Goal: Transaction & Acquisition: Purchase product/service

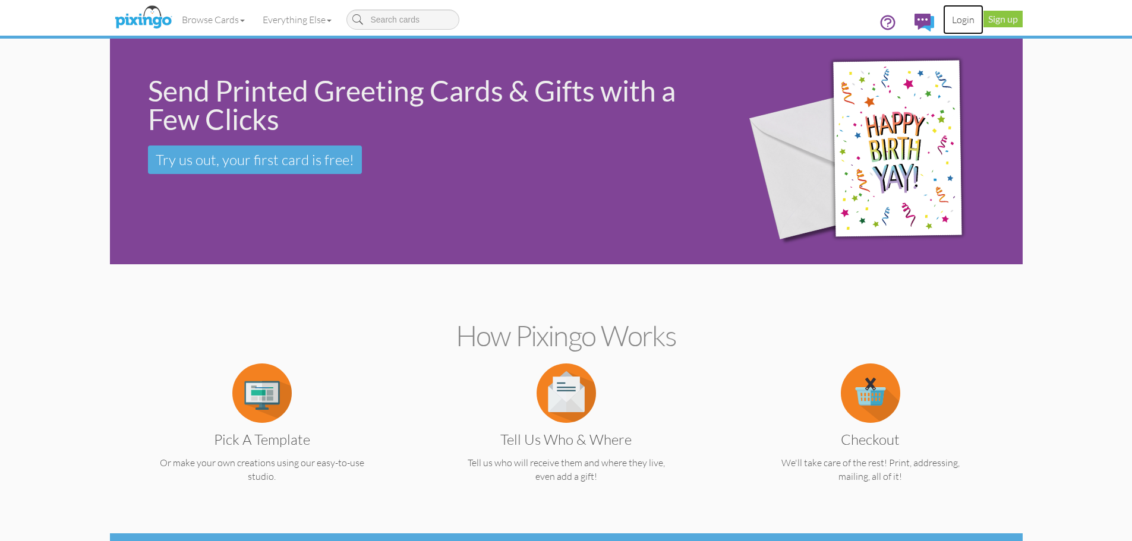
click at [958, 22] on link "Login" at bounding box center [963, 20] width 40 height 30
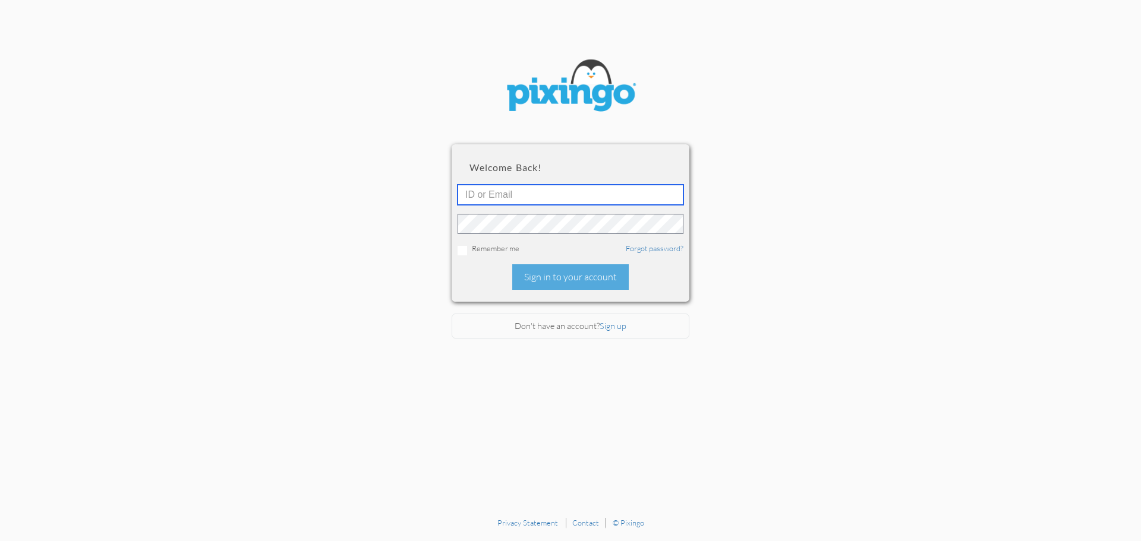
type input "6042"
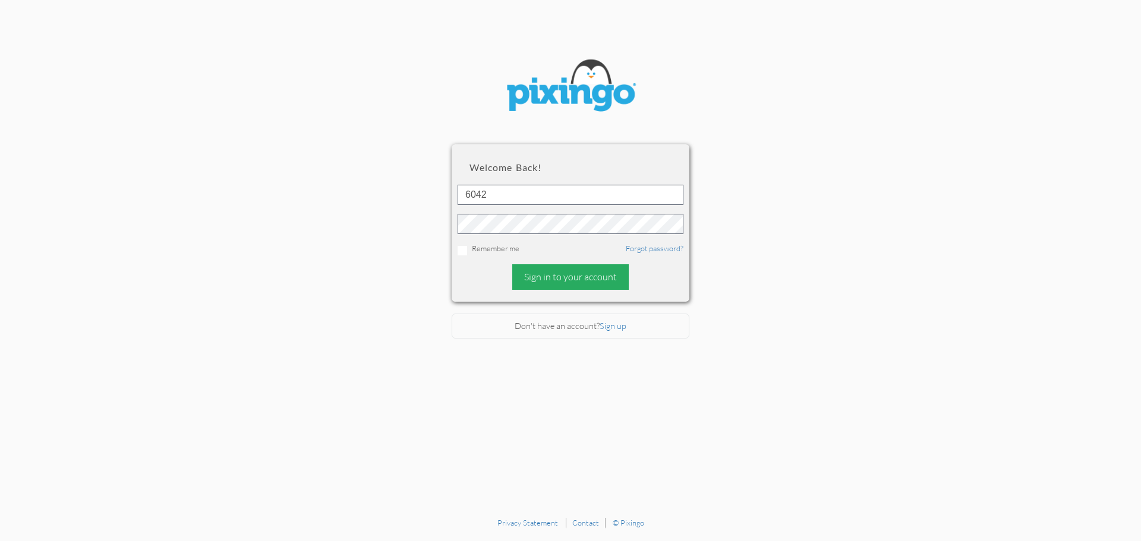
click at [547, 283] on div "Sign in to your account" at bounding box center [570, 277] width 116 height 26
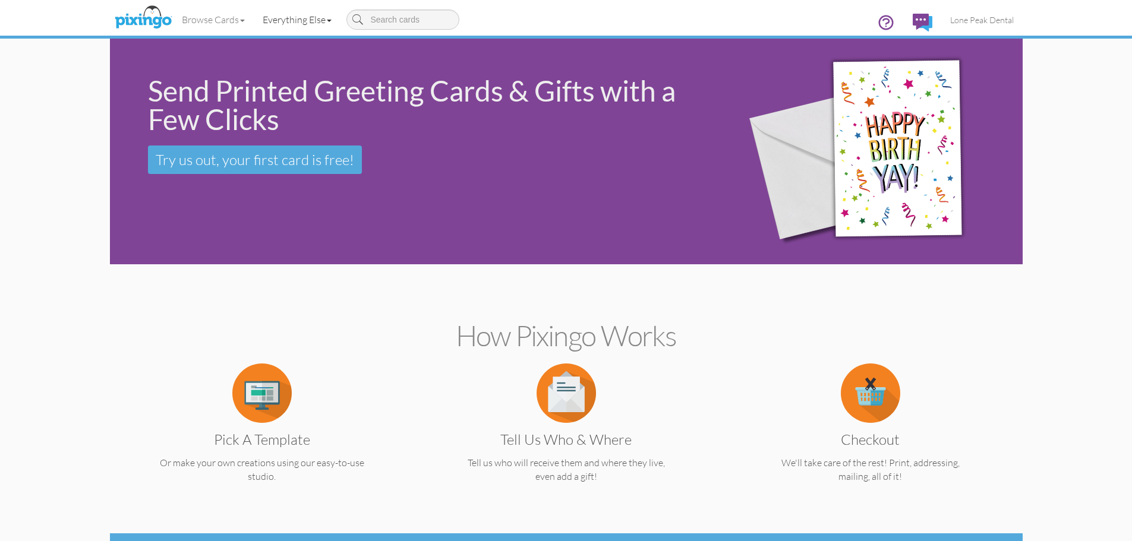
click at [283, 18] on link "Everything Else" at bounding box center [297, 20] width 87 height 30
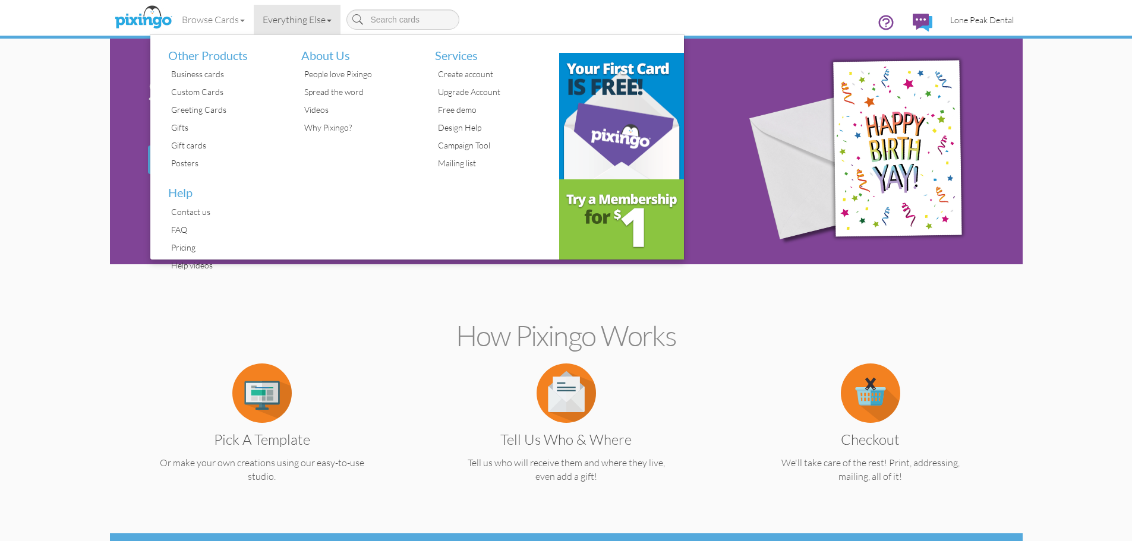
click at [962, 23] on span "Lone Peak Dental" at bounding box center [982, 20] width 64 height 10
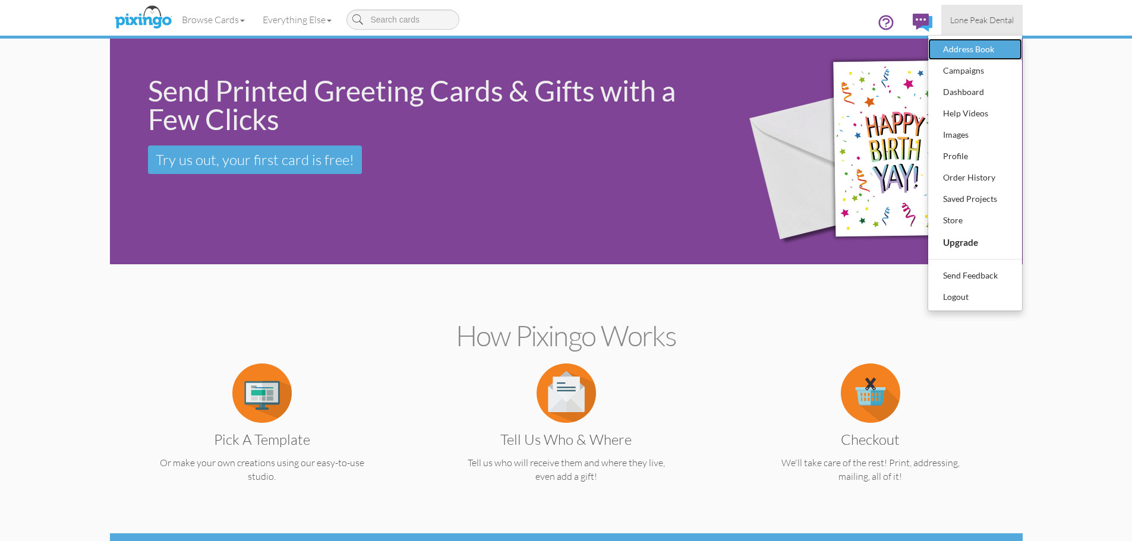
click at [959, 58] on div "Address Book" at bounding box center [975, 49] width 70 height 18
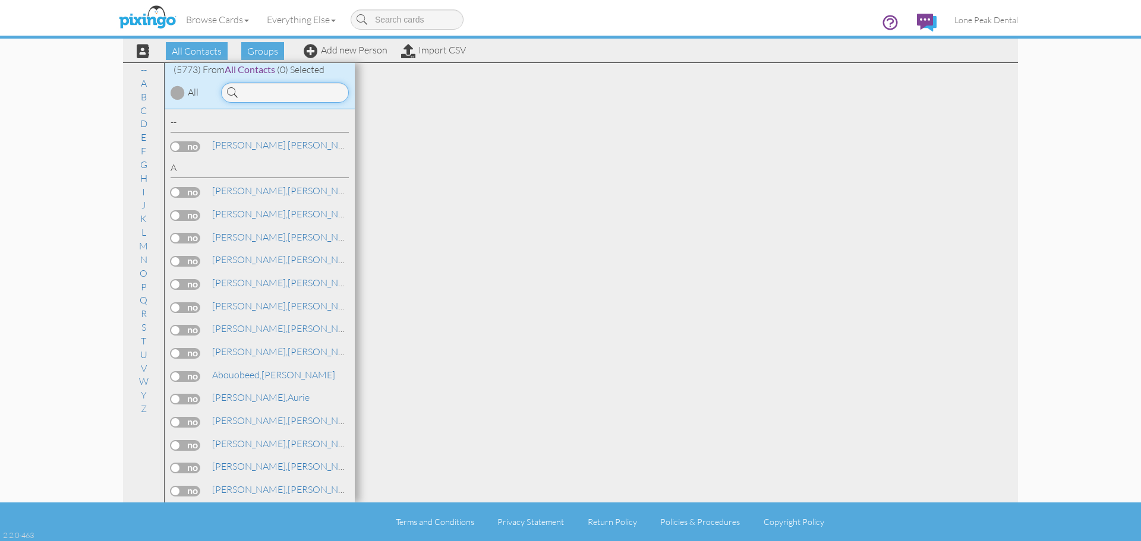
click at [272, 92] on input at bounding box center [285, 93] width 128 height 20
type input "[PERSON_NAME]"
click at [228, 471] on span "[PERSON_NAME]," at bounding box center [249, 467] width 75 height 12
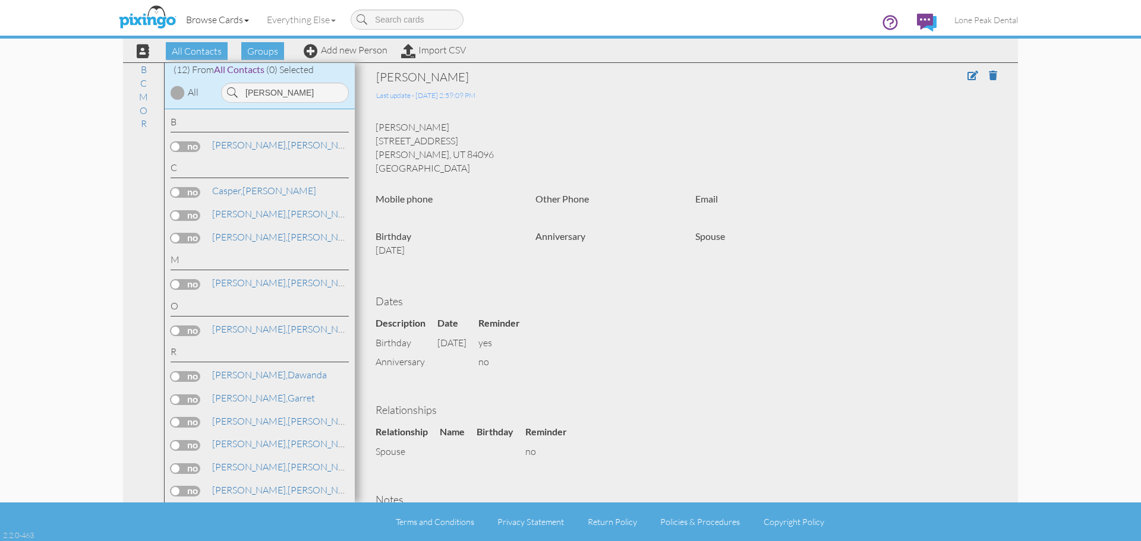
click at [247, 20] on span at bounding box center [246, 21] width 5 height 2
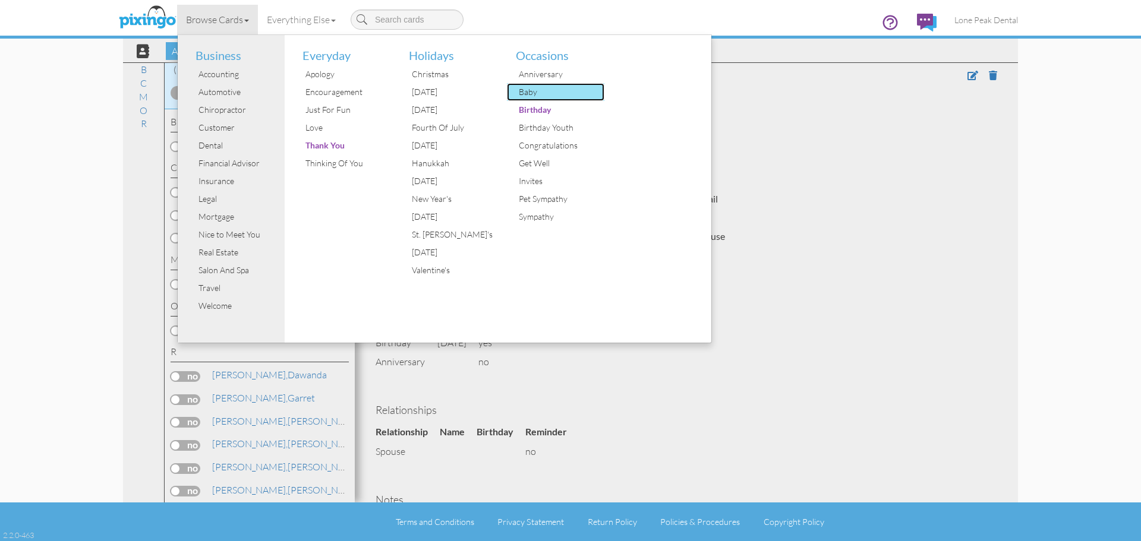
click at [537, 96] on div "Baby" at bounding box center [560, 92] width 89 height 18
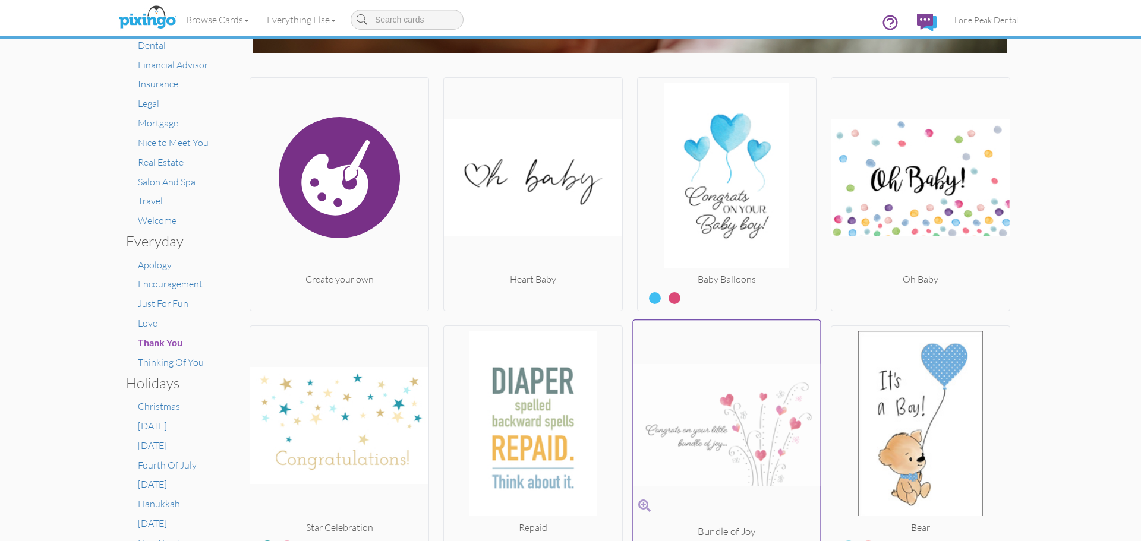
scroll to position [172, 0]
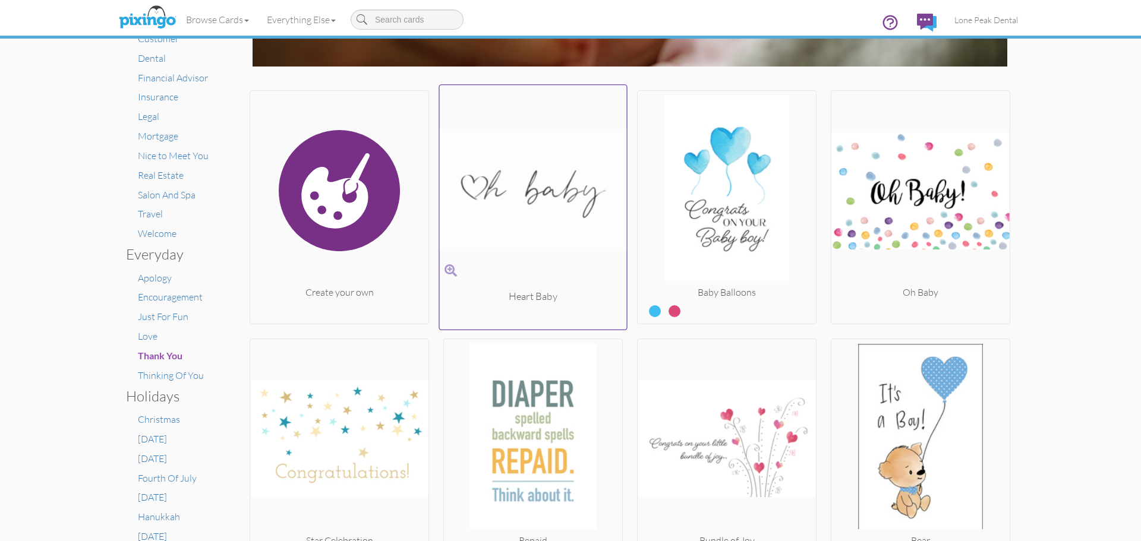
click at [493, 219] on img at bounding box center [533, 190] width 187 height 200
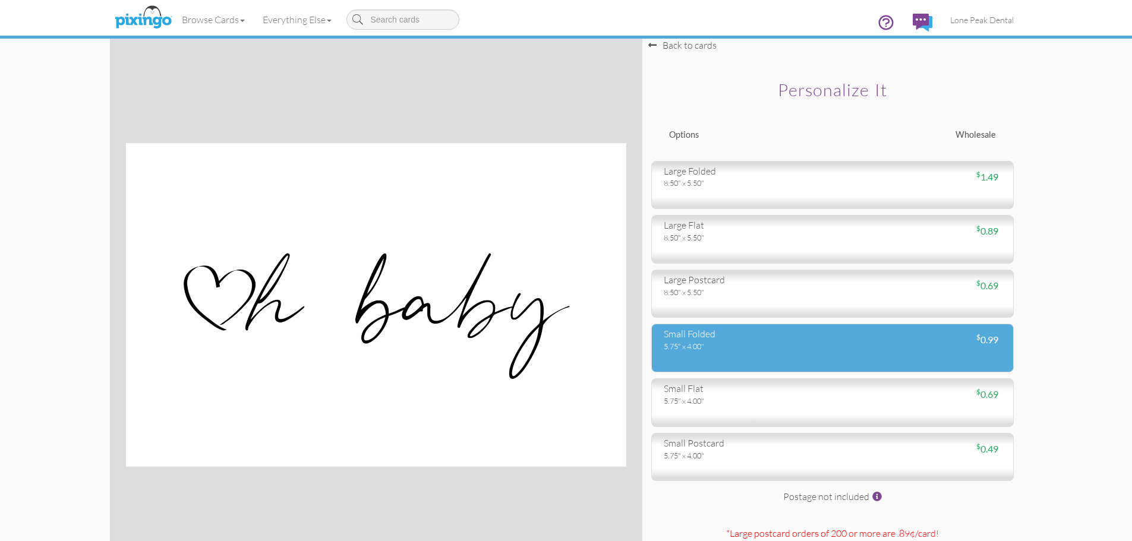
click at [726, 341] on div "5.75" x 4.00"" at bounding box center [744, 346] width 160 height 11
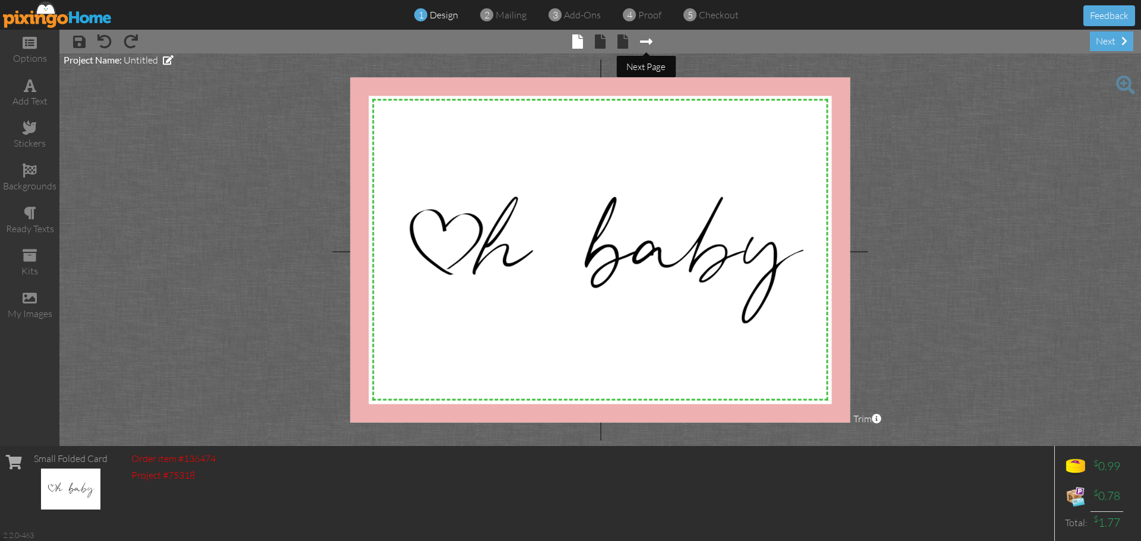
click at [641, 41] on span at bounding box center [646, 41] width 12 height 14
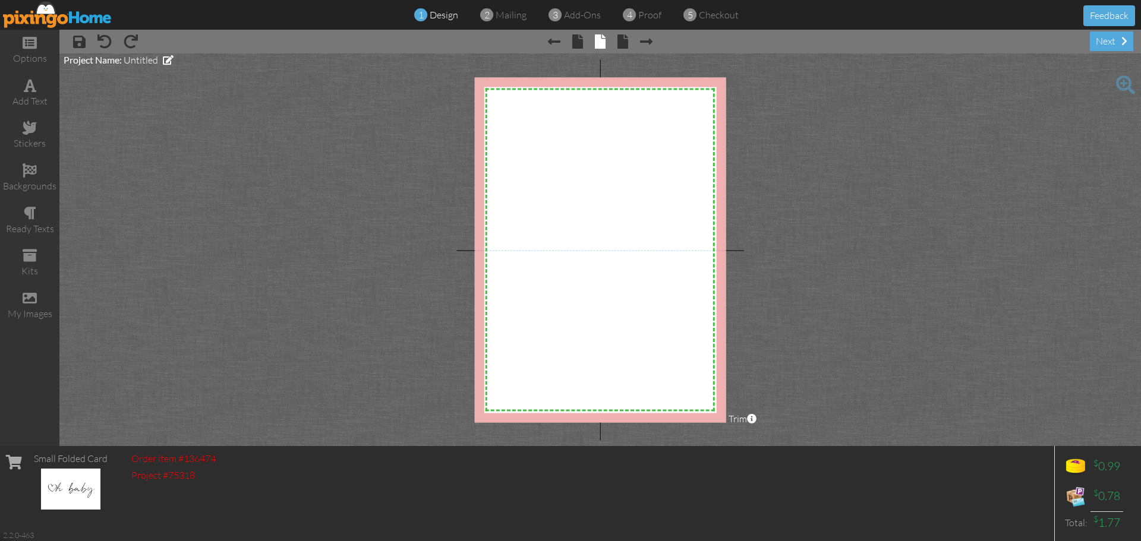
drag, startPoint x: 29, startPoint y: 90, endPoint x: 241, endPoint y: 143, distance: 218.2
click at [29, 92] on span at bounding box center [30, 85] width 12 height 14
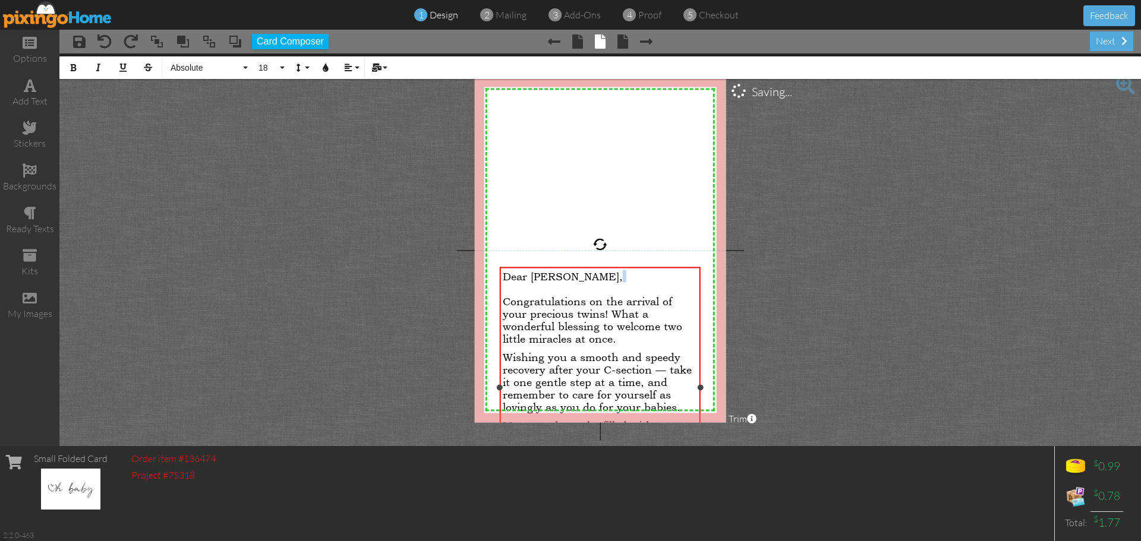
drag, startPoint x: 581, startPoint y: 294, endPoint x: 572, endPoint y: 273, distance: 21.9
click at [572, 273] on div "Dear [PERSON_NAME], ​" at bounding box center [600, 282] width 195 height 25
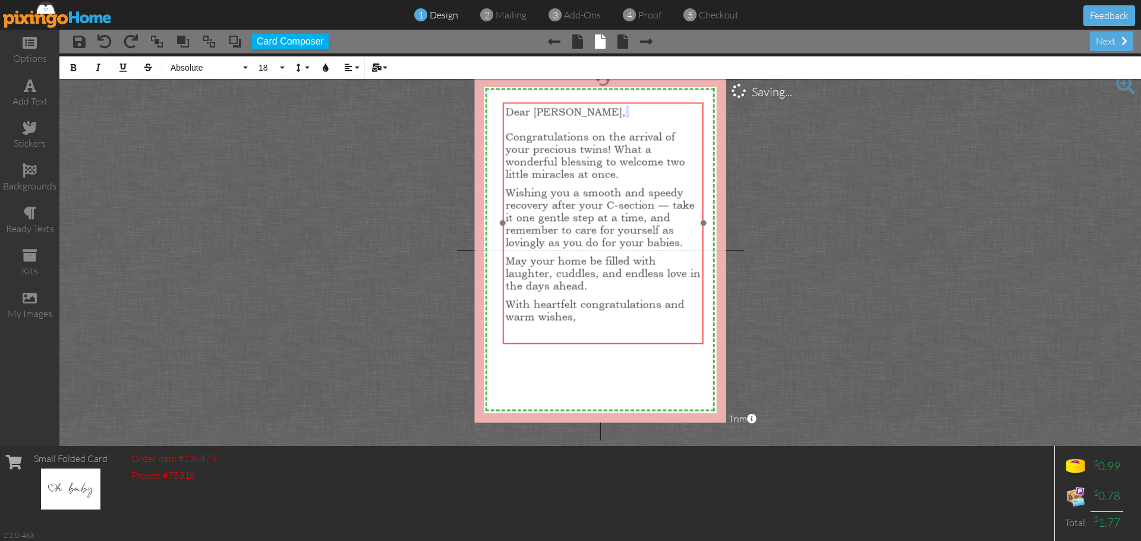
drag, startPoint x: 598, startPoint y: 266, endPoint x: 601, endPoint y: 103, distance: 162.2
click at [601, 102] on div at bounding box center [603, 224] width 207 height 248
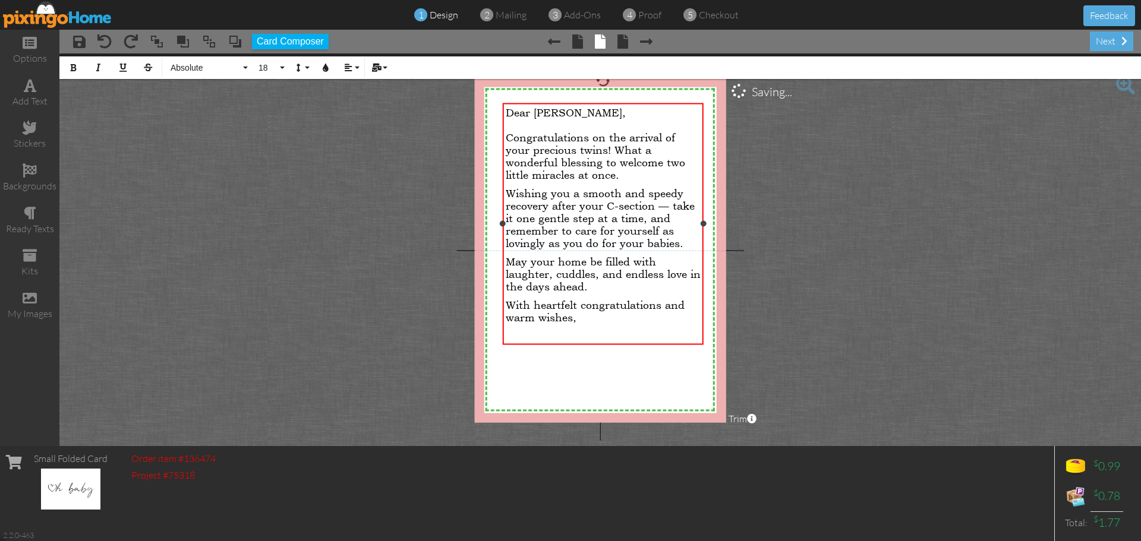
click at [595, 318] on p "With heartfelt congratulations and warm wishes," at bounding box center [603, 310] width 195 height 25
click at [683, 248] on p "Wishing you a smooth and speedy recovery after your C-section — take it one gen…" at bounding box center [603, 218] width 195 height 62
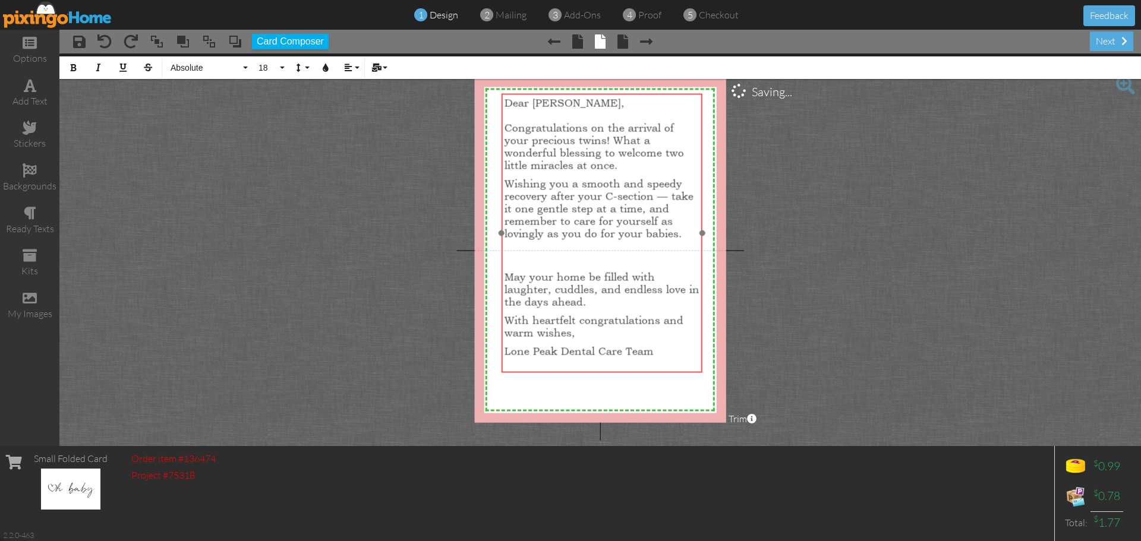
drag, startPoint x: 579, startPoint y: 100, endPoint x: 576, endPoint y: 93, distance: 7.7
click at [577, 91] on div at bounding box center [602, 233] width 207 height 285
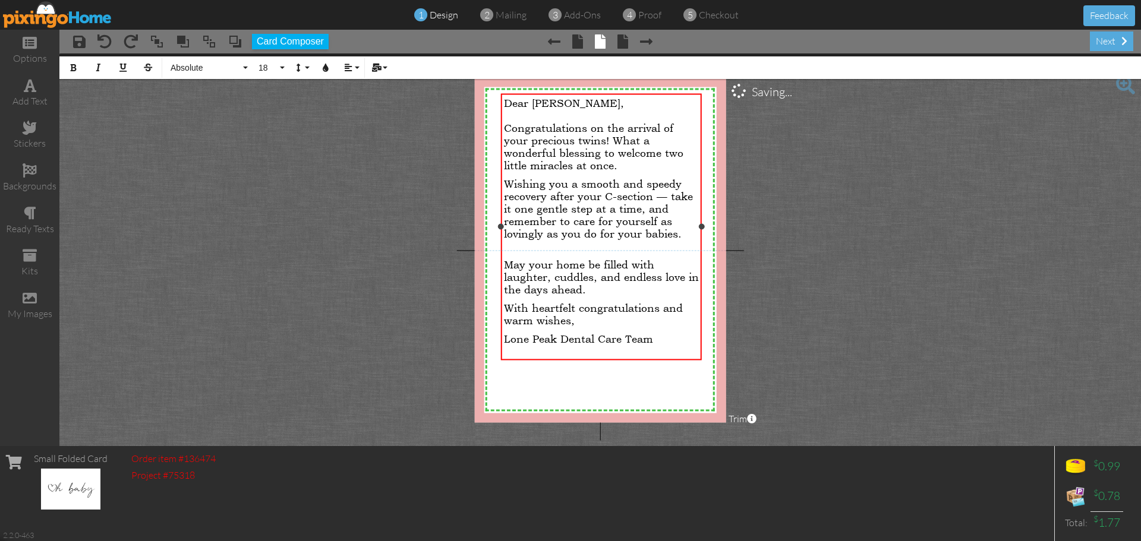
click at [680, 359] on div "Dear [PERSON_NAME], ​ Congratulations on the arrival of your precious twins! Wh…" at bounding box center [601, 227] width 201 height 267
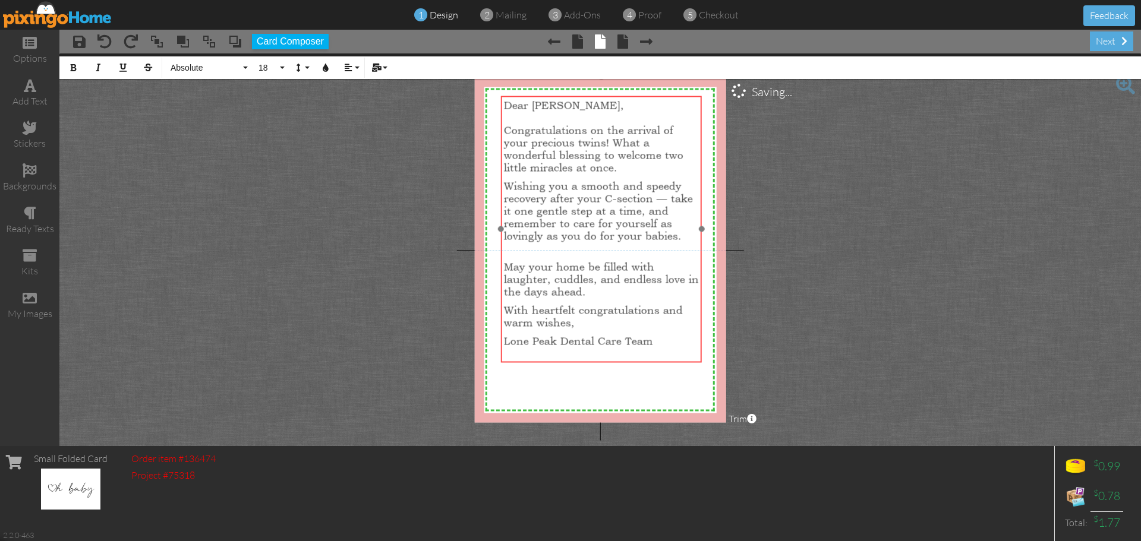
click at [602, 362] on div "Dear [PERSON_NAME], ​ Congratulations on the arrival of your precious twins! Wh…" at bounding box center [601, 229] width 201 height 267
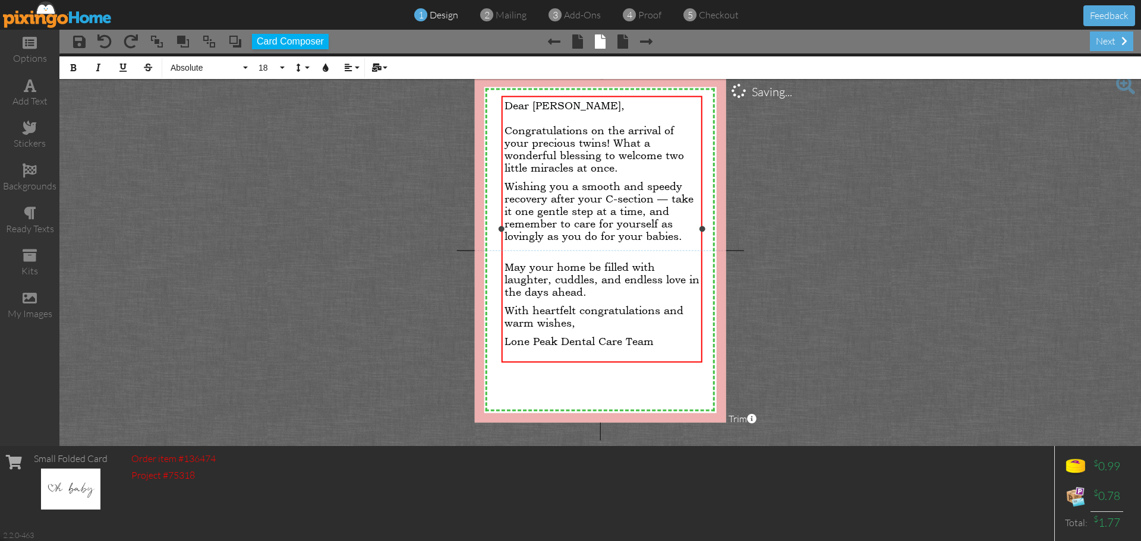
click at [507, 309] on span "With heartfelt congratulations and warm wishes," at bounding box center [594, 316] width 179 height 25
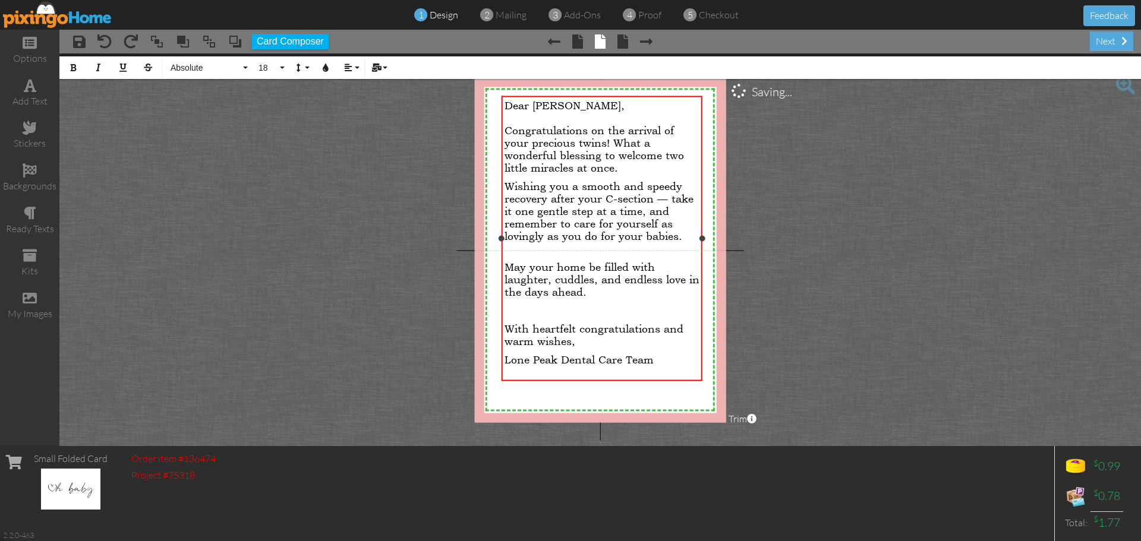
click at [662, 199] on span "Wishing you a smooth and speedy recovery after your C-section — take it one gen…" at bounding box center [599, 210] width 189 height 62
click at [595, 169] on p "Congratulations on the arrival of your precious twins! What a wonderful blessin…" at bounding box center [602, 149] width 195 height 50
click at [1100, 43] on div "next" at bounding box center [1111, 41] width 43 height 20
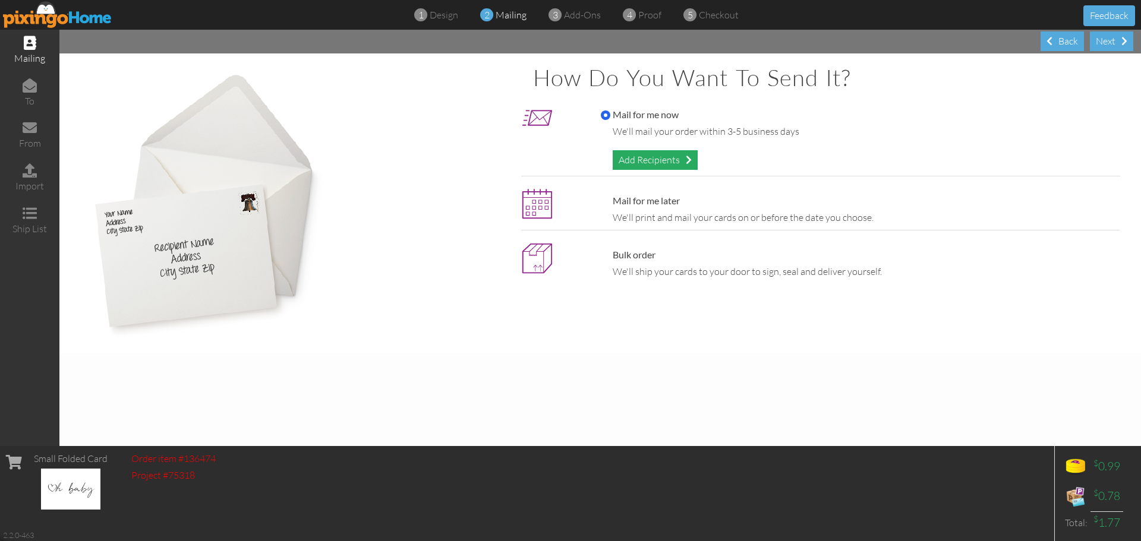
click at [626, 161] on div "Add Recipients" at bounding box center [655, 160] width 85 height 20
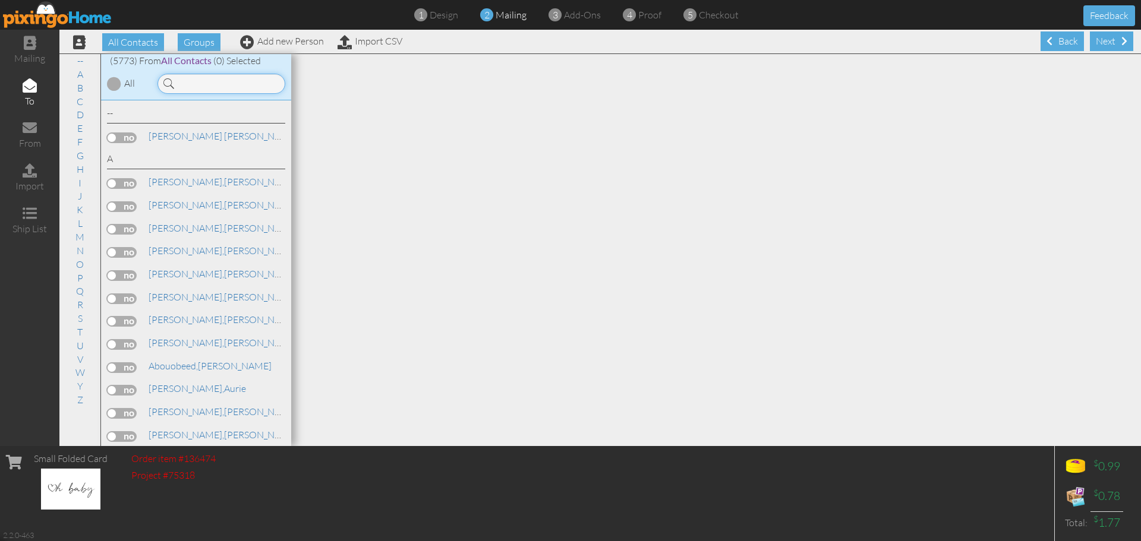
click at [256, 82] on input at bounding box center [221, 84] width 128 height 20
type input "r"
click at [244, 80] on input "ran" at bounding box center [221, 84] width 128 height 20
click at [245, 83] on input "ran" at bounding box center [221, 84] width 128 height 20
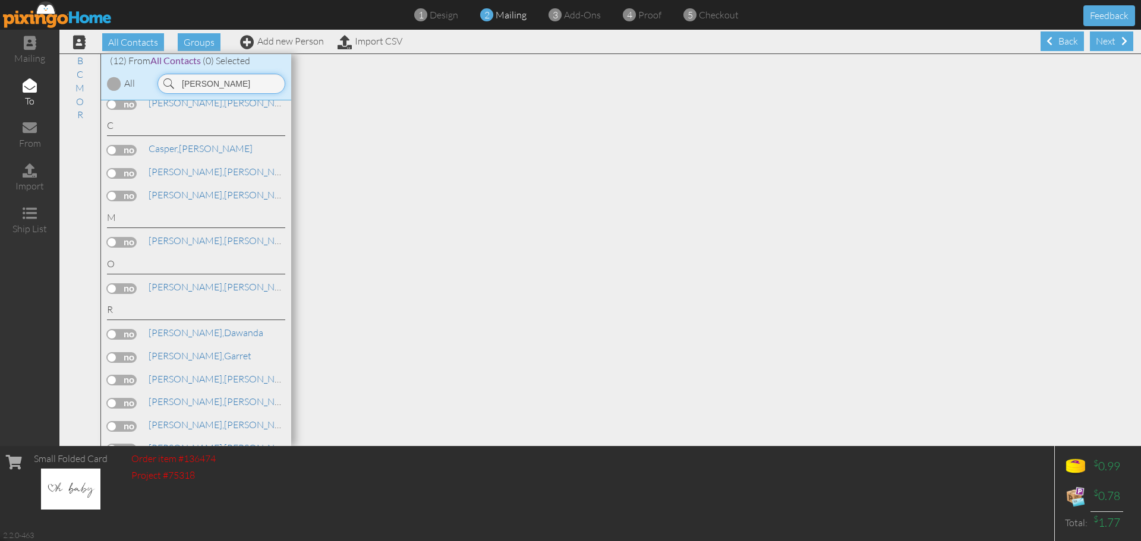
scroll to position [51, 0]
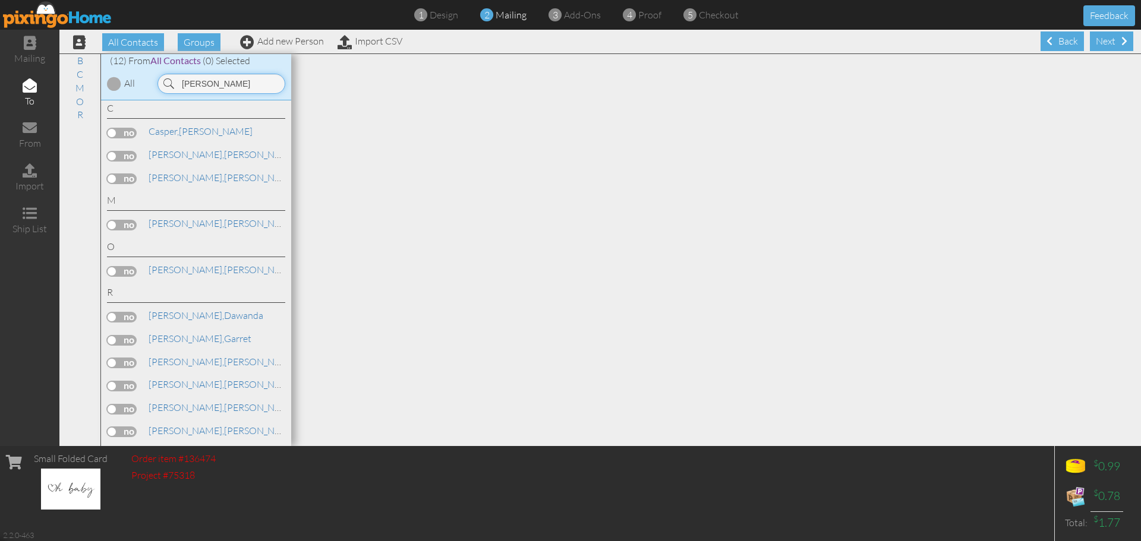
type input "[PERSON_NAME]"
click at [114, 408] on label at bounding box center [122, 409] width 30 height 11
click at [0, 0] on input "checkbox" at bounding box center [0, 0] width 0 height 0
click at [1120, 39] on div "Next" at bounding box center [1111, 41] width 43 height 20
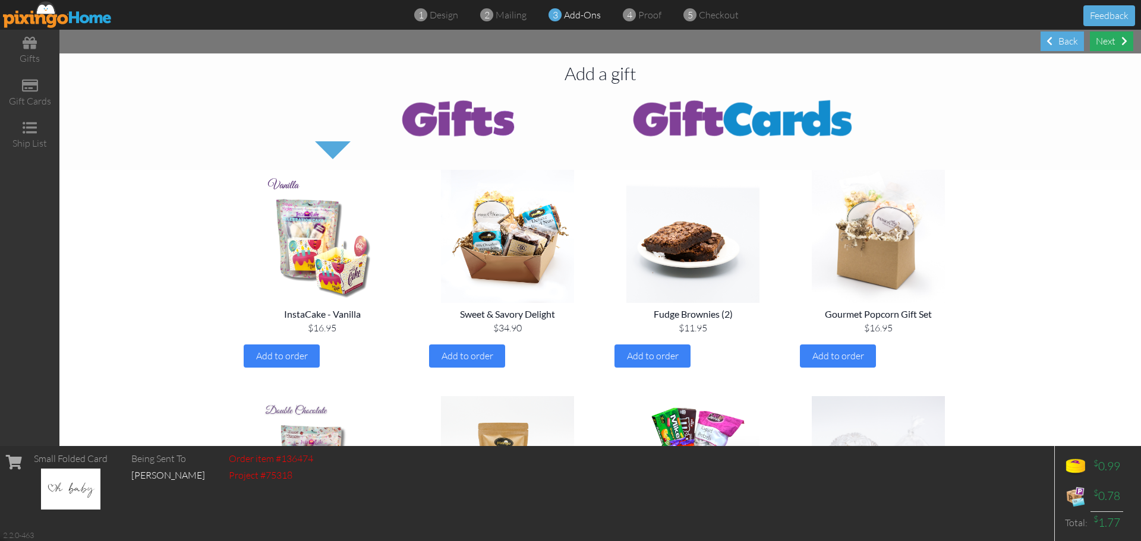
click at [1104, 40] on div "Next" at bounding box center [1111, 41] width 43 height 20
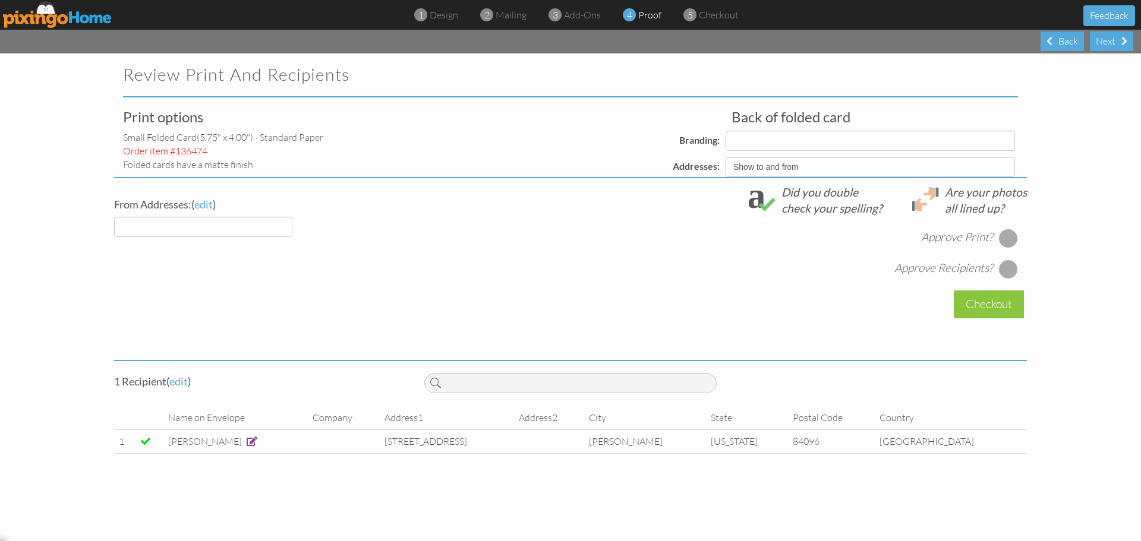
select select "object:41730"
select select "object:41732"
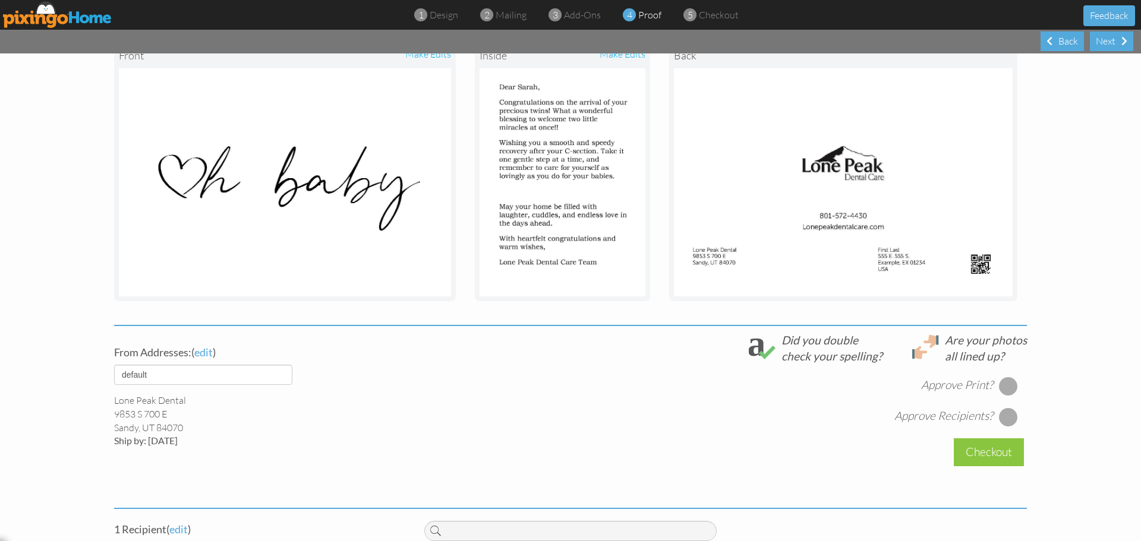
scroll to position [178, 0]
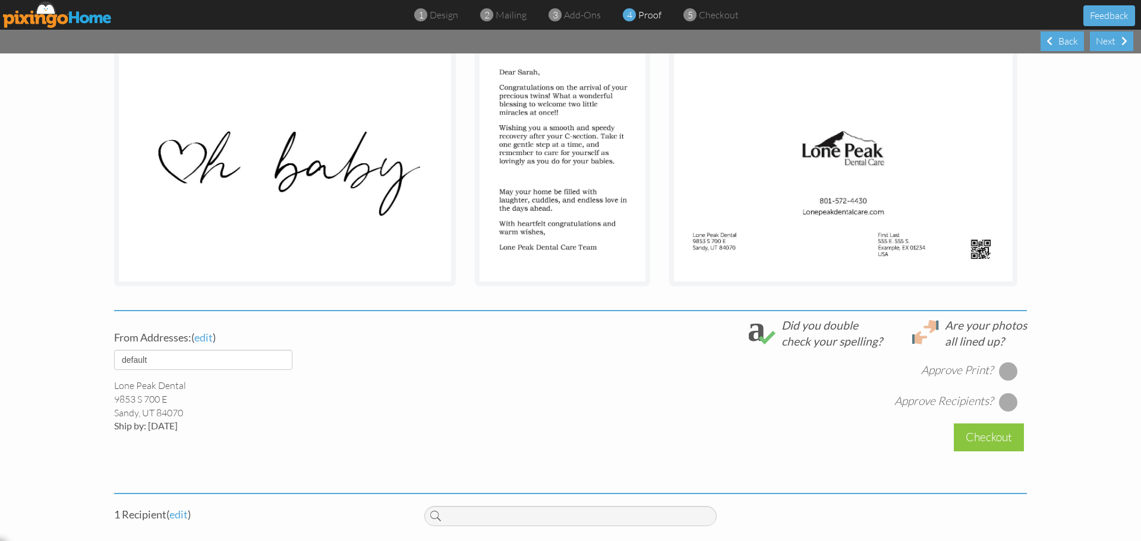
click at [1004, 378] on div at bounding box center [1008, 371] width 19 height 19
click at [1003, 401] on div at bounding box center [1008, 402] width 19 height 19
click at [998, 442] on div "Checkout" at bounding box center [989, 438] width 70 height 28
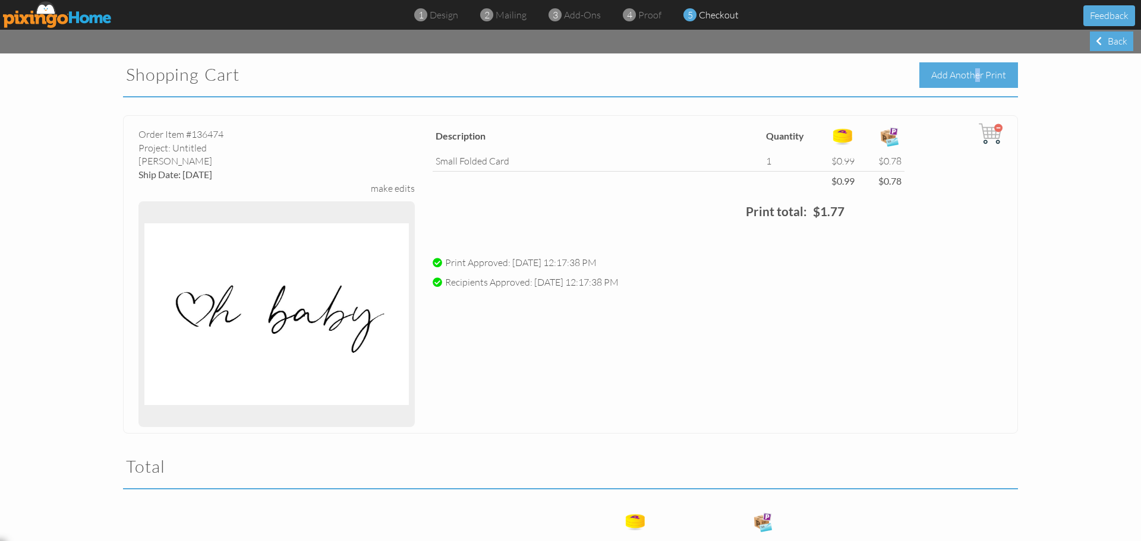
click at [931, 75] on div "Add Another Print" at bounding box center [968, 75] width 99 height 26
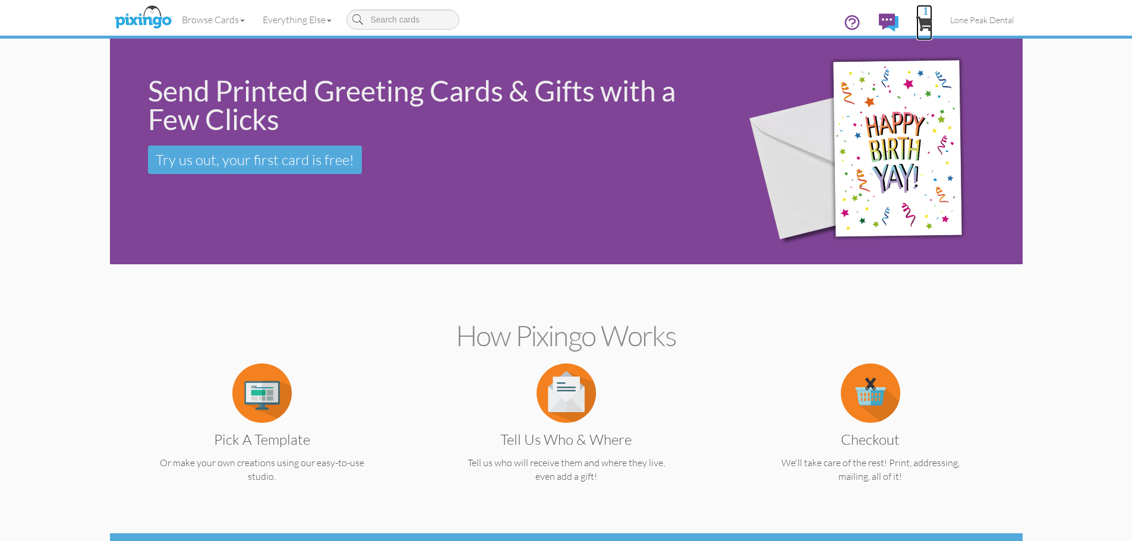
click at [927, 14] on span "1" at bounding box center [926, 10] width 6 height 11
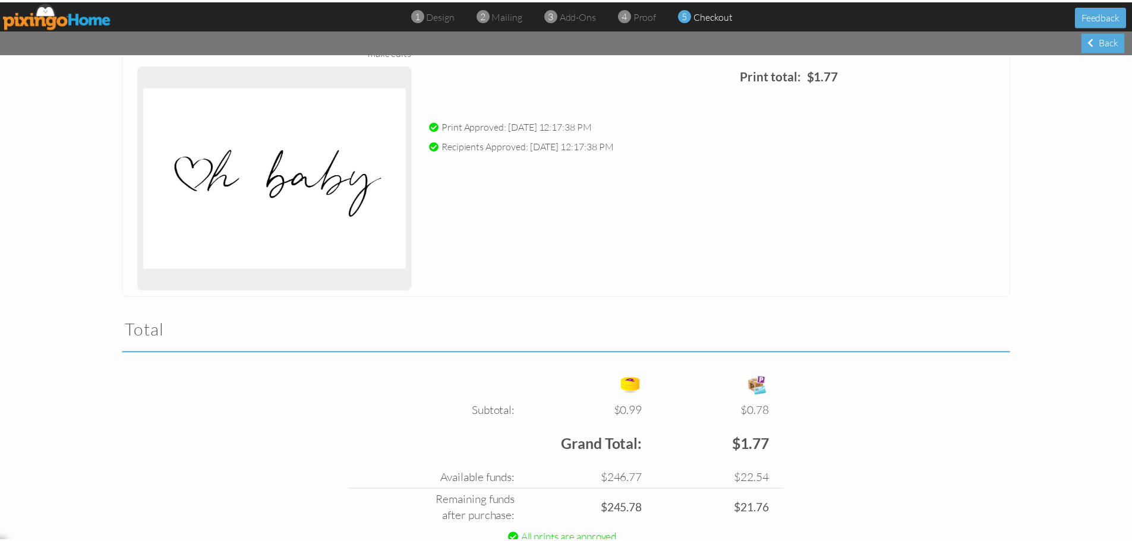
scroll to position [213, 0]
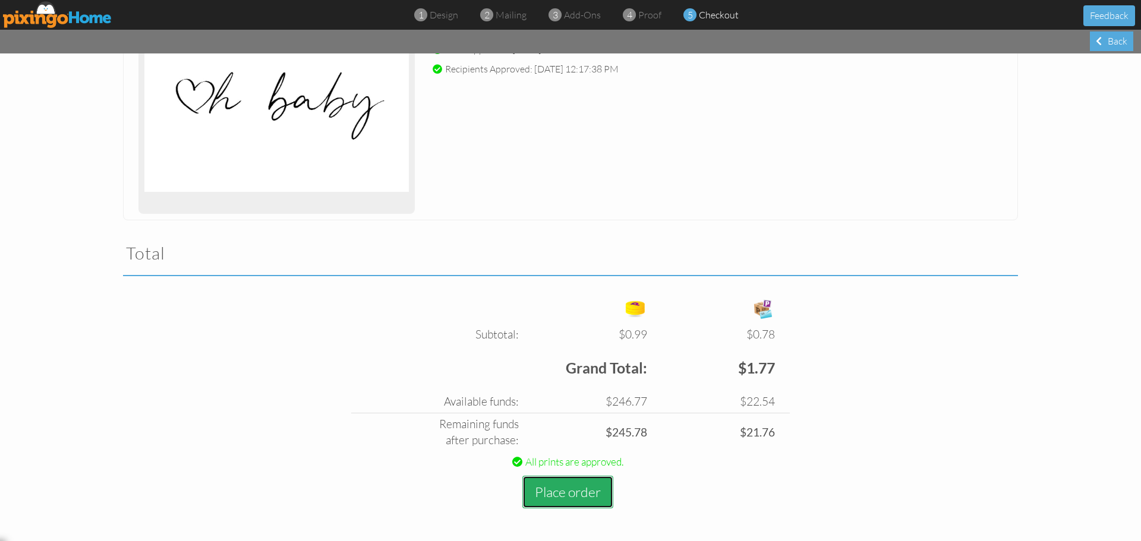
click at [553, 495] on button "Place order" at bounding box center [567, 492] width 91 height 33
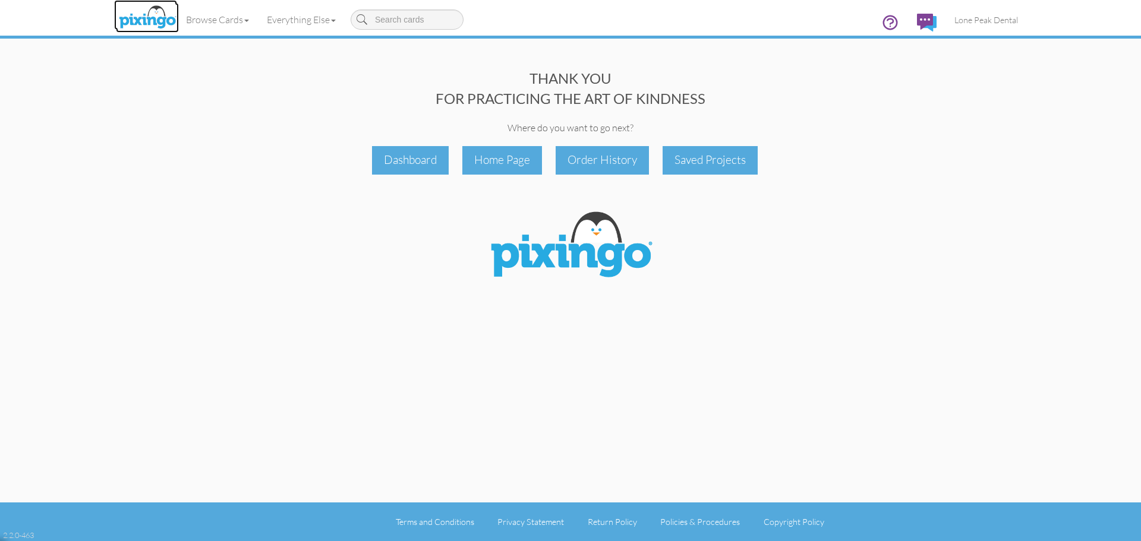
click at [134, 16] on img at bounding box center [147, 18] width 63 height 30
